Goal: Information Seeking & Learning: Learn about a topic

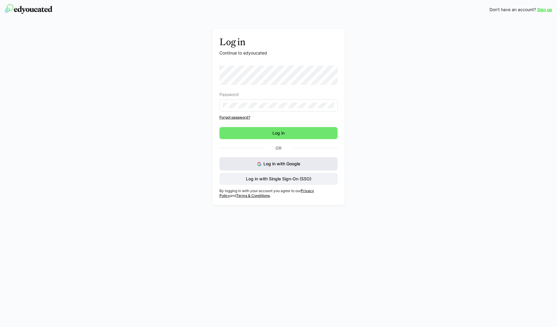
click at [264, 166] on span "Log in with Google" at bounding box center [281, 163] width 37 height 5
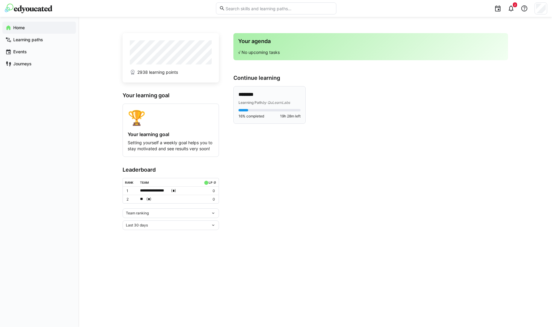
click at [271, 108] on div "******** Learning Path by QuLearnLabs 16% completed 19h 28m left" at bounding box center [270, 104] width 62 height 27
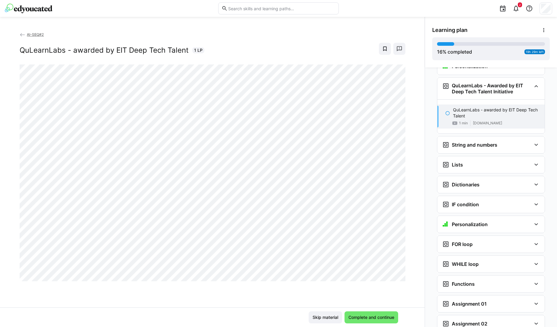
scroll to position [298, 0]
click at [474, 240] on div "FOR loop" at bounding box center [486, 243] width 89 height 7
click at [461, 258] on div "2.7 For Loop 5 min" at bounding box center [490, 267] width 107 height 18
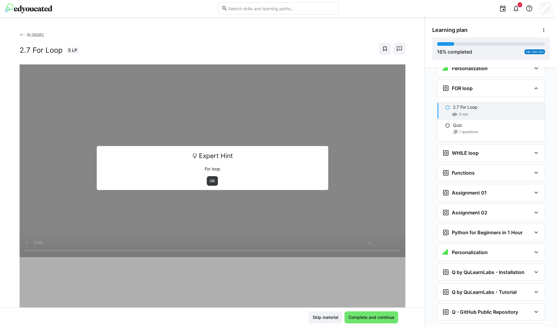
scroll to position [456, 0]
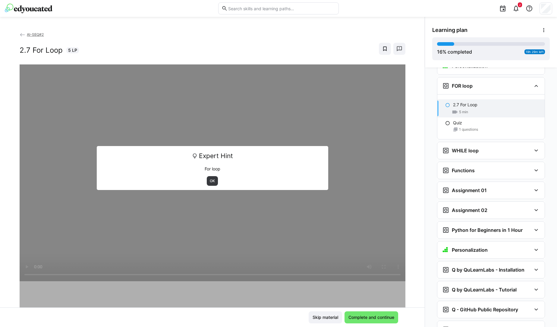
drag, startPoint x: 346, startPoint y: 253, endPoint x: 284, endPoint y: 225, distance: 67.7
click at [284, 225] on div at bounding box center [213, 227] width 386 height 327
click at [209, 180] on span "OK" at bounding box center [212, 181] width 6 height 5
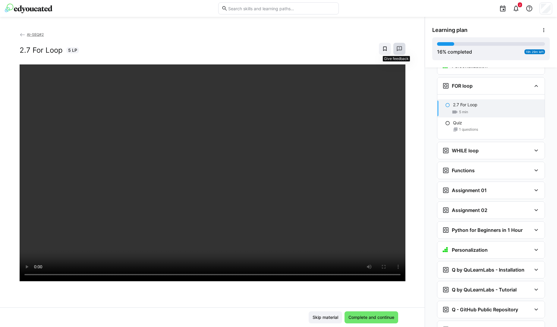
click at [396, 49] on eds-icon at bounding box center [399, 49] width 6 height 6
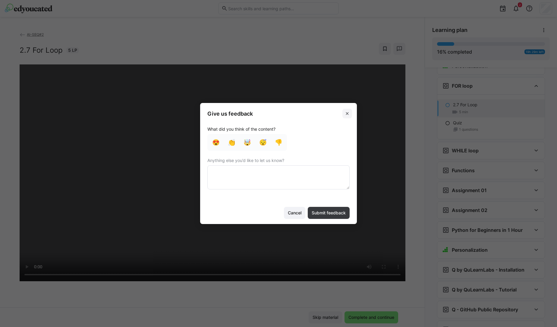
click at [343, 114] on span at bounding box center [347, 114] width 10 height 10
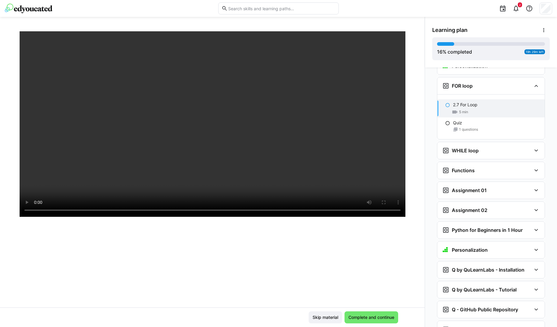
scroll to position [62, 0]
click at [372, 238] on div at bounding box center [213, 165] width 386 height 327
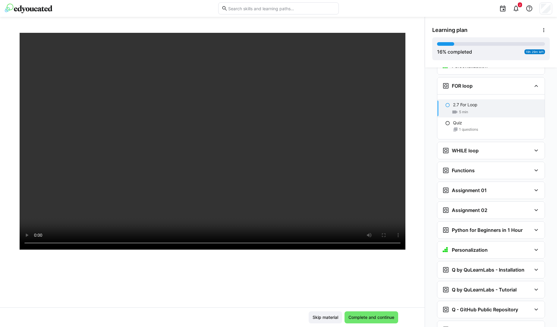
scroll to position [0, 0]
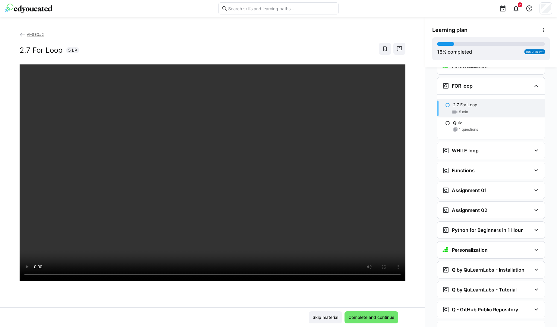
click at [412, 214] on div "AI-SEQ#2 2.7 For Loop 5 LP" at bounding box center [212, 169] width 424 height 276
click at [454, 148] on h3 "WHILE loop" at bounding box center [465, 151] width 27 height 6
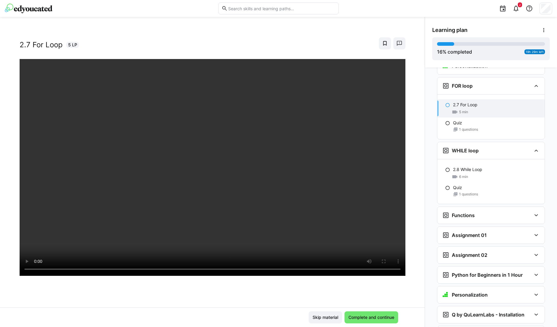
scroll to position [4, 0]
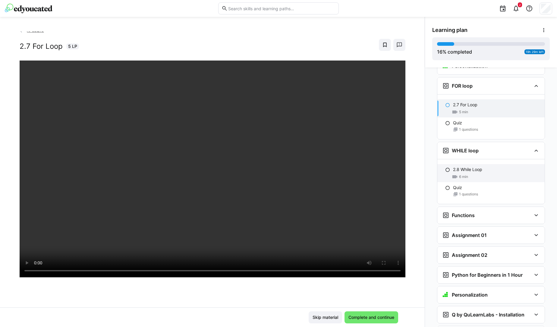
click at [474, 167] on p "2.8 While Loop" at bounding box center [467, 170] width 29 height 6
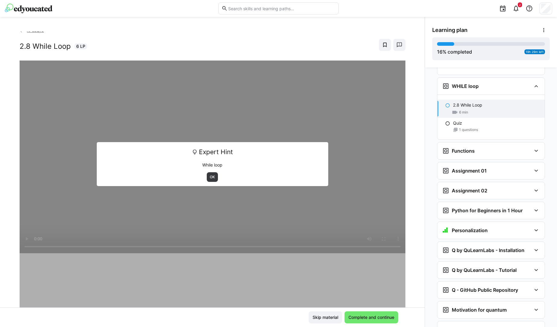
scroll to position [521, 0]
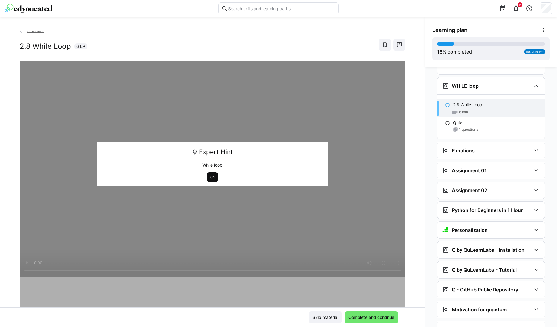
click at [207, 177] on span "OK" at bounding box center [212, 177] width 11 height 10
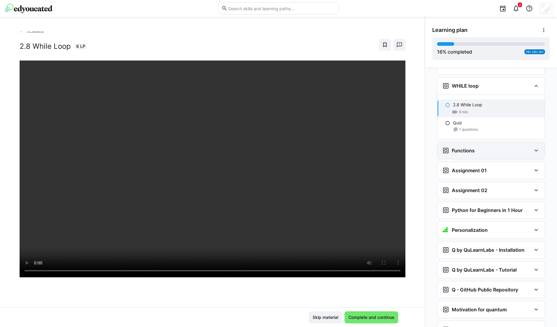
click at [448, 142] on div "Functions" at bounding box center [490, 150] width 107 height 17
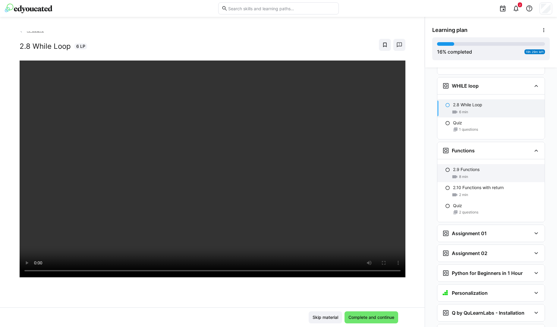
click at [459, 164] on div "2.9 Functions 8 min" at bounding box center [490, 173] width 107 height 18
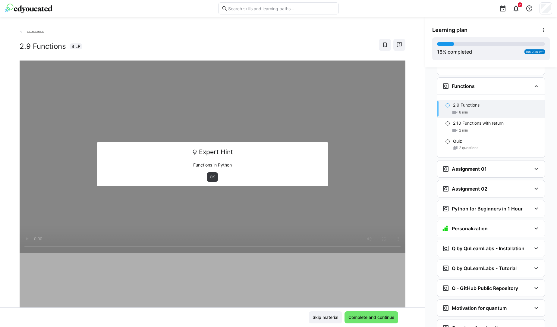
scroll to position [585, 0]
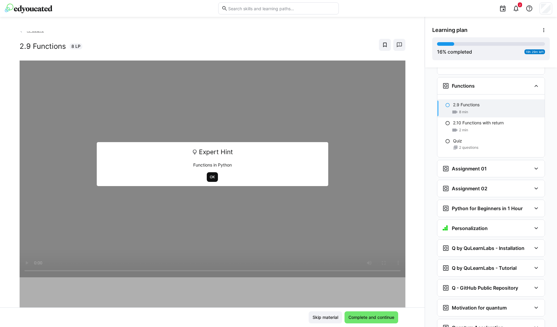
click at [207, 178] on span "OK" at bounding box center [212, 177] width 11 height 10
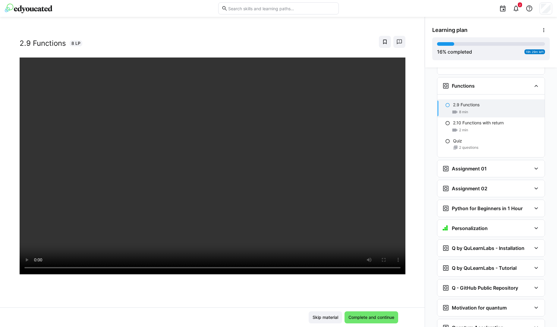
scroll to position [0, 0]
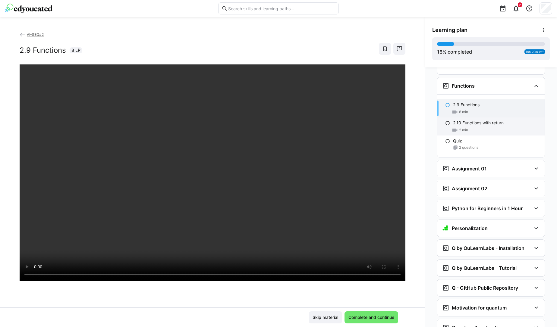
click at [456, 127] on div "2 min" at bounding box center [460, 130] width 16 height 6
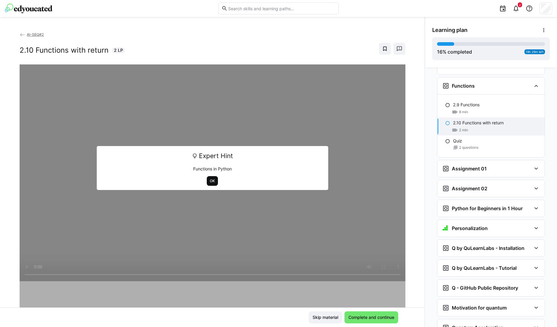
click at [211, 180] on span "OK" at bounding box center [212, 181] width 6 height 5
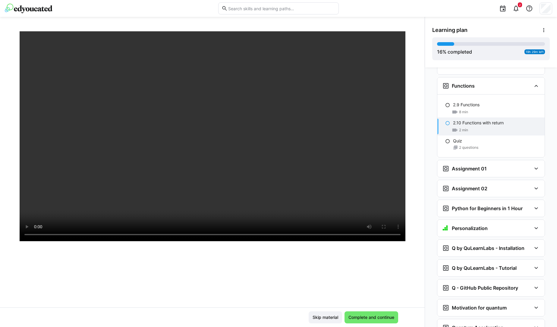
scroll to position [27, 0]
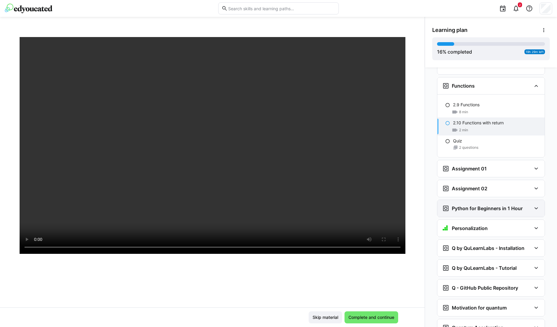
click at [475, 205] on h3 "Python for Beginners in 1 Hour" at bounding box center [487, 208] width 71 height 6
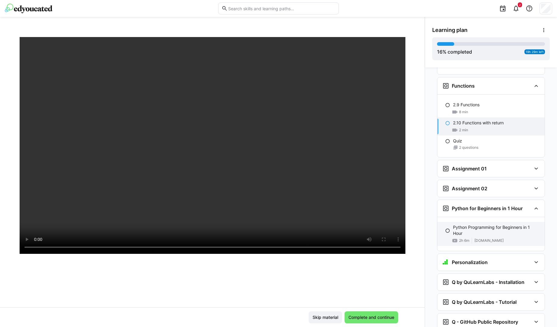
click at [459, 224] on p "Python Programming for Beginners in 1 Hour" at bounding box center [496, 230] width 87 height 12
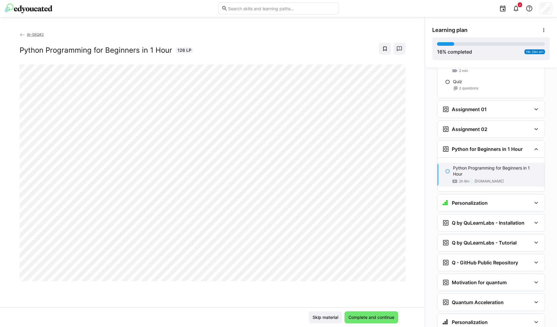
scroll to position [658, 0]
